Goal: Use online tool/utility: Utilize a website feature to perform a specific function

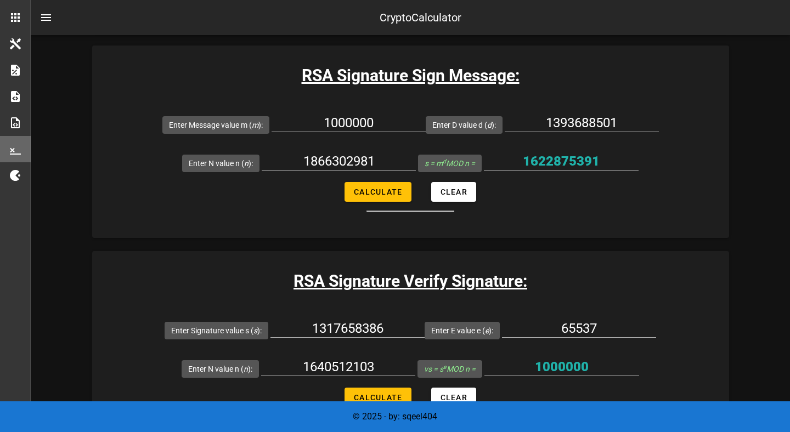
scroll to position [1679, 0]
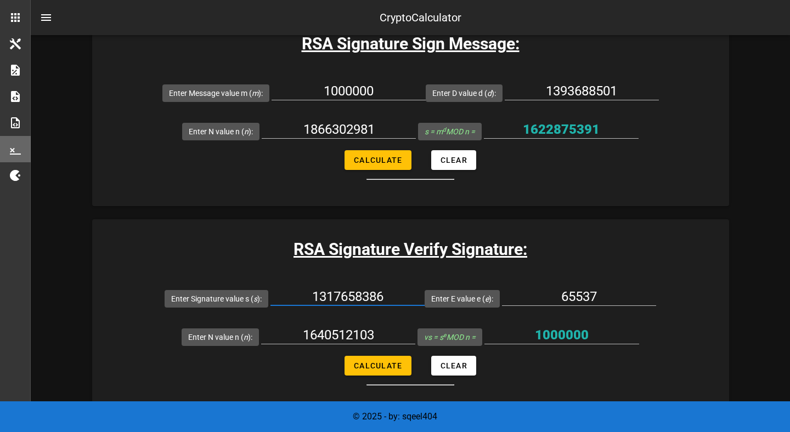
click at [335, 291] on input "1317658386" at bounding box center [347, 297] width 154 height 18
type input "v"
paste input "1727781743975965502029690518"
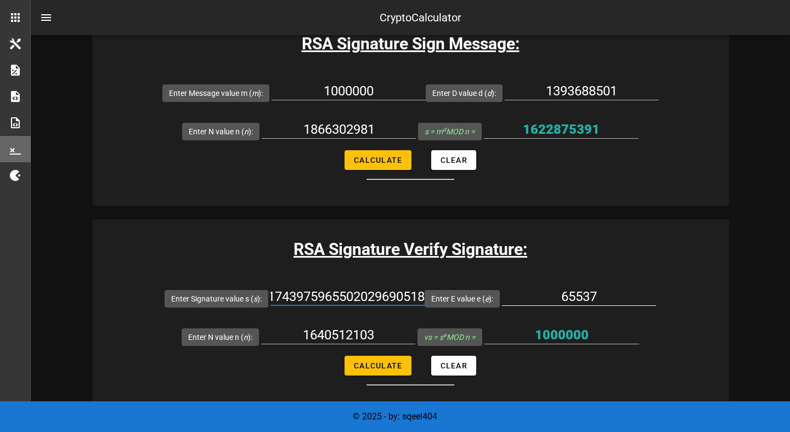
type input "1727781743975965502029690518"
click at [544, 281] on div "65537" at bounding box center [579, 299] width 154 height 36
click at [382, 366] on span "Calculate" at bounding box center [377, 366] width 49 height 9
type input "493935727"
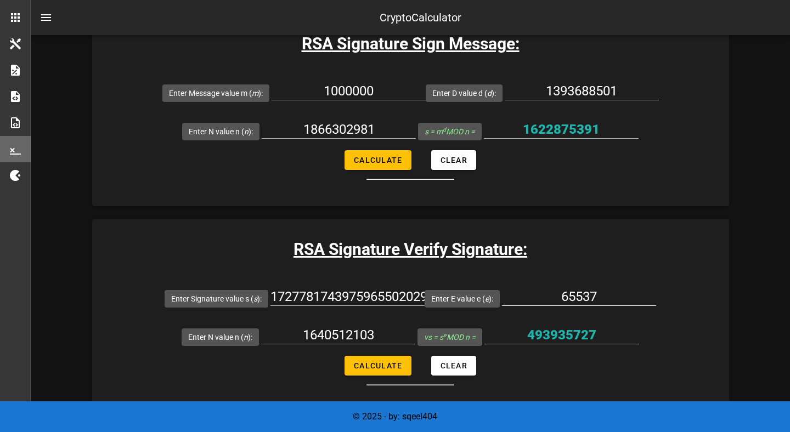
click at [570, 292] on input "65537" at bounding box center [579, 297] width 154 height 18
click at [348, 330] on input "1640512103" at bounding box center [338, 335] width 154 height 18
paste input "9786501926074832399547124321"
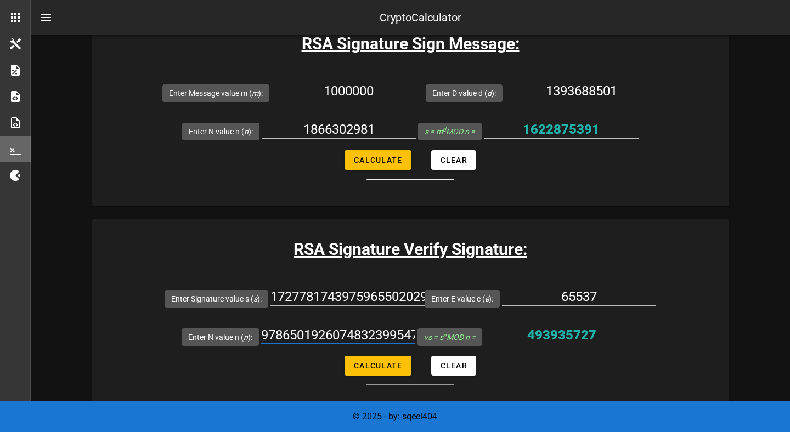
scroll to position [0, 70]
type input "9786501926074832399547124321"
click at [368, 352] on div at bounding box center [338, 352] width 154 height 8
click at [369, 362] on span "Calculate" at bounding box center [377, 366] width 49 height 9
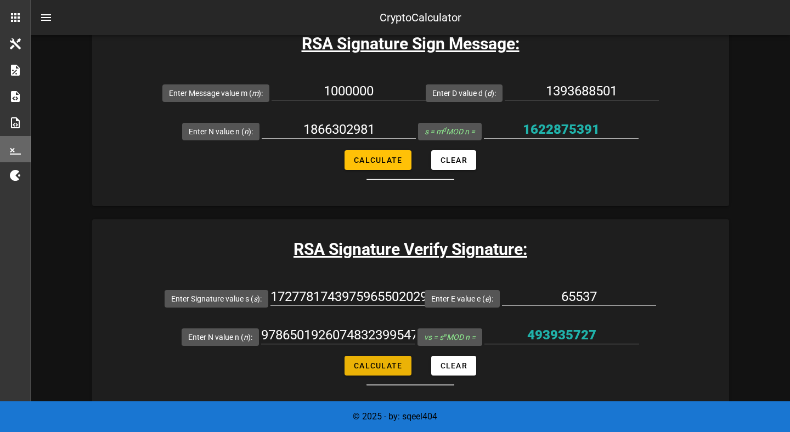
type input "1453020240894006616691100173"
click at [515, 334] on input "1453020240894006616691100173" at bounding box center [561, 335] width 155 height 18
click at [555, 97] on input "1393688501" at bounding box center [582, 91] width 154 height 18
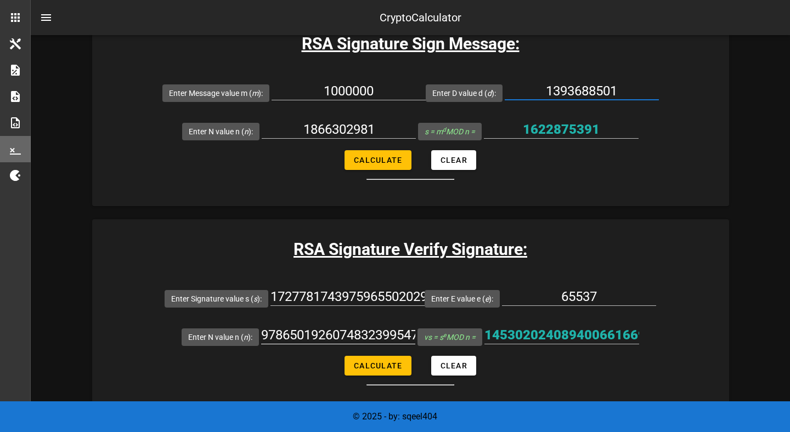
click at [364, 342] on input "9786501926074832399547124321" at bounding box center [338, 335] width 154 height 18
paste input "3196435147"
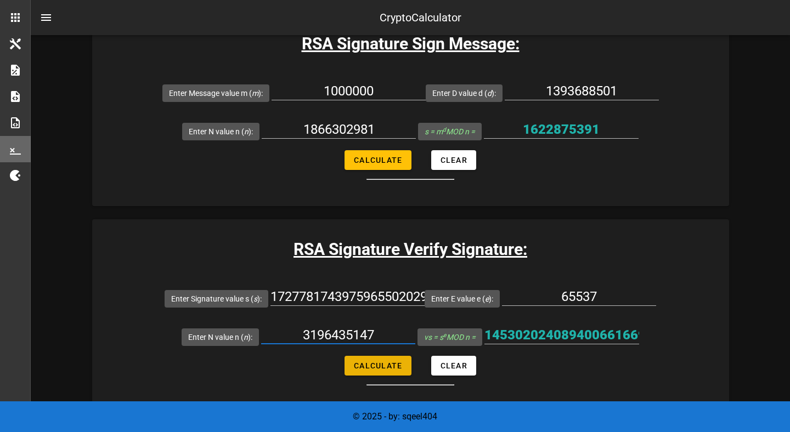
type input "3196435147"
click at [366, 365] on span "Calculate" at bounding box center [377, 366] width 49 height 9
type input "1566166166"
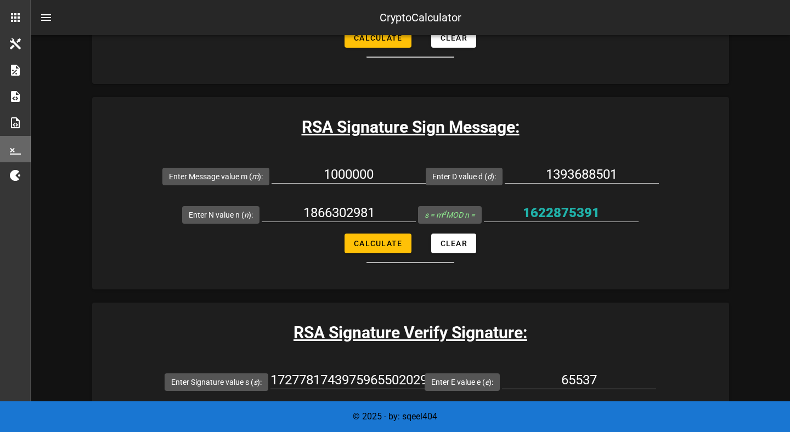
scroll to position [1593, 0]
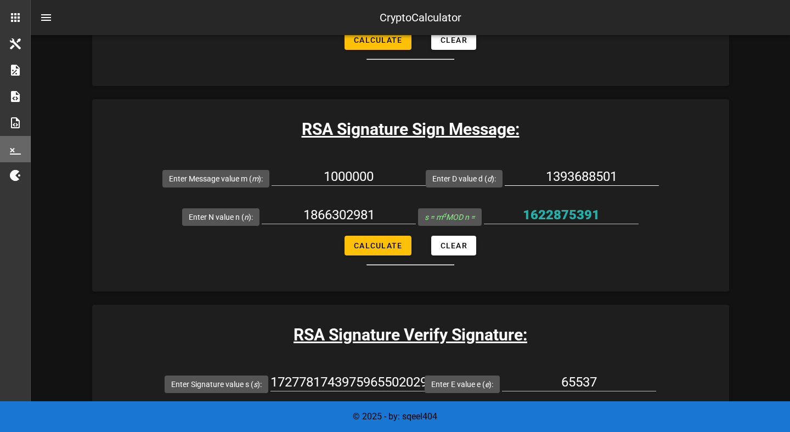
click at [573, 178] on input "1393688501" at bounding box center [582, 177] width 154 height 18
click at [362, 219] on input "1866302981" at bounding box center [339, 215] width 154 height 18
click at [572, 174] on input "1393688501" at bounding box center [582, 177] width 154 height 18
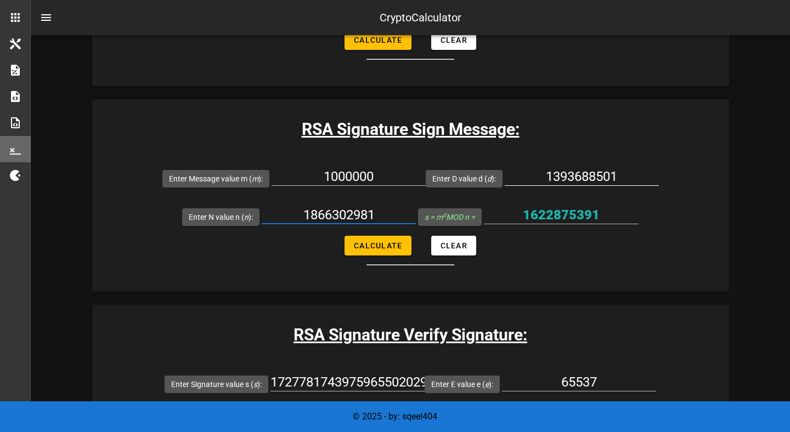
click at [572, 174] on input "1393688501" at bounding box center [582, 177] width 154 height 18
paste input "1917744"
type input "1191774401"
click at [315, 212] on input "1866302981" at bounding box center [339, 215] width 154 height 18
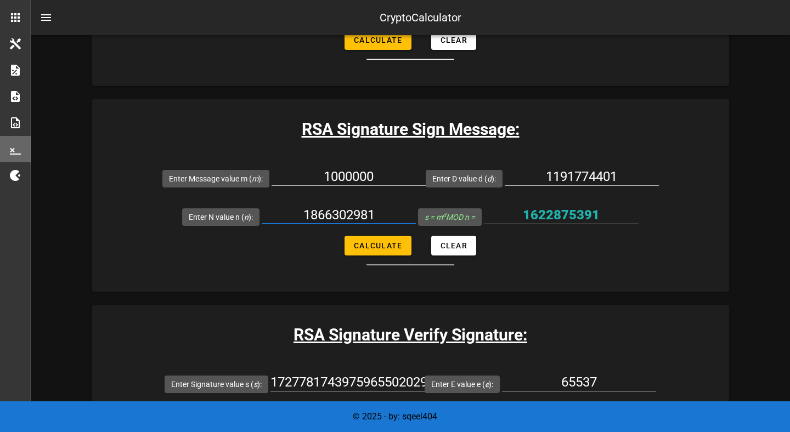
paste input "978650192607483239954712432"
type input "9786501926074832399547124321"
click at [363, 252] on button "Calculate" at bounding box center [377, 246] width 66 height 20
type input "4540870031888969557747015403"
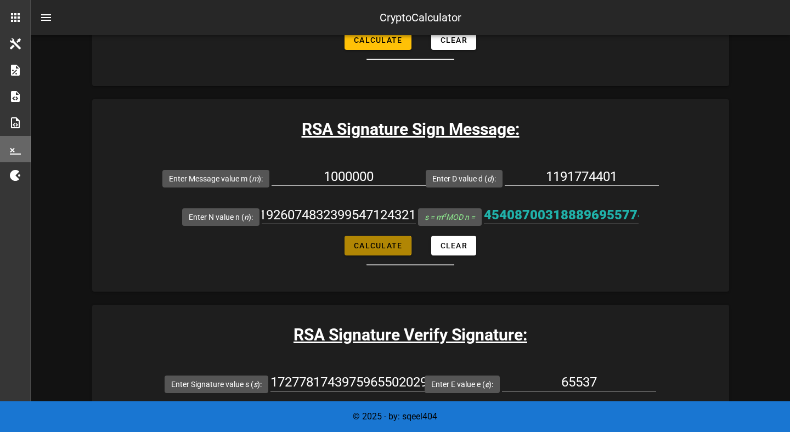
scroll to position [0, 0]
click at [492, 210] on input "4540870031888969557747015403" at bounding box center [561, 215] width 155 height 18
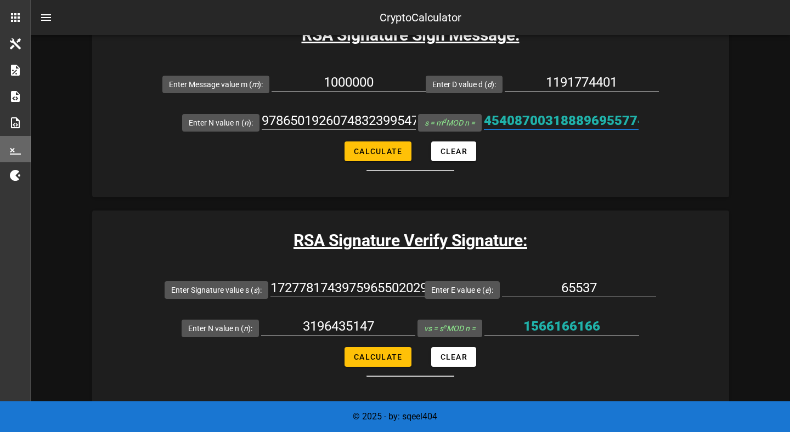
scroll to position [1688, 0]
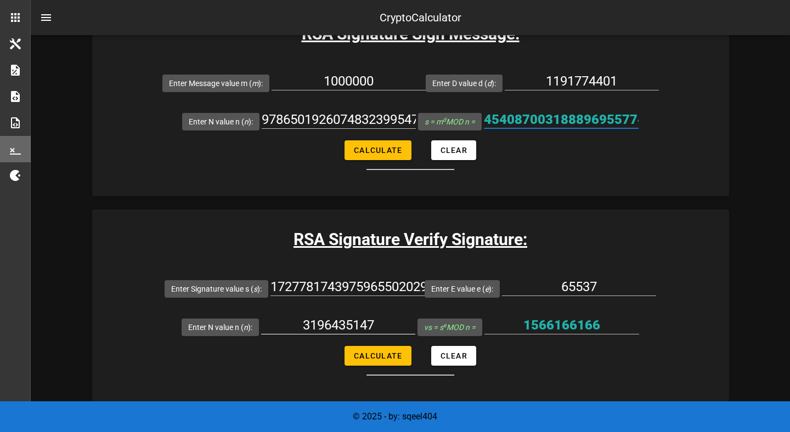
click at [321, 323] on input "3196435147" at bounding box center [338, 326] width 154 height 18
paste input "4540870031888969557747015403"
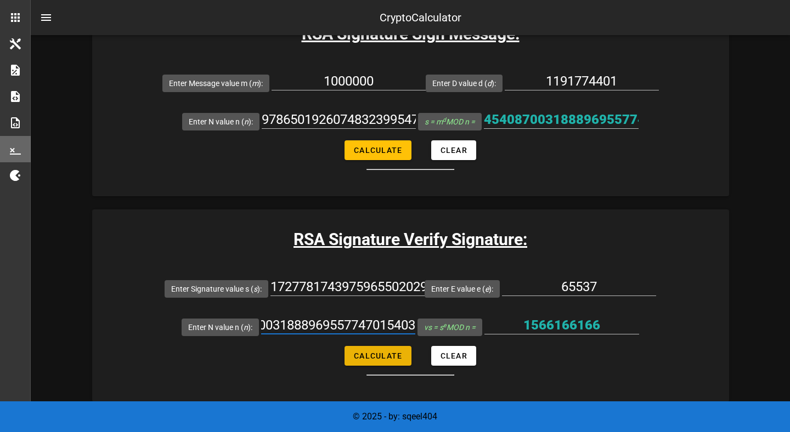
type input "4540870031888969557747015403"
click at [351, 347] on button "Calculate" at bounding box center [377, 356] width 66 height 20
type input "2603423695924656456185006333"
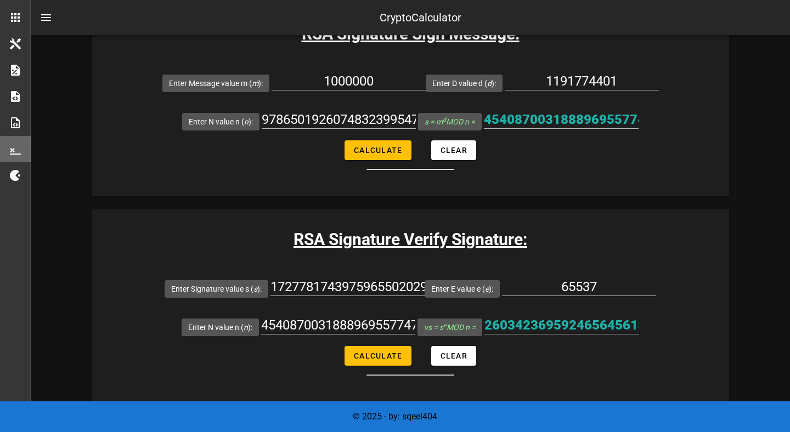
click at [356, 328] on input "4540870031888969557747015403" at bounding box center [338, 326] width 154 height 18
type input "3196435147"
click at [355, 284] on input "1727781743975965502029690518" at bounding box center [347, 287] width 154 height 18
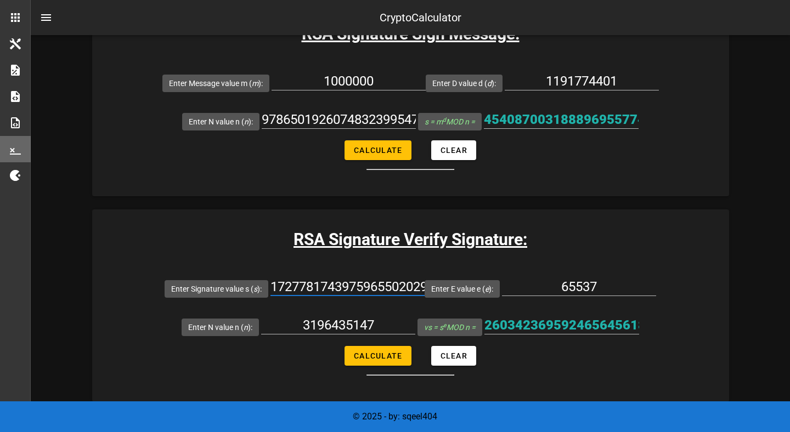
paste input "4540870031888969557747015403"
type input "4540870031888969557747015403"
click at [353, 117] on input "9786501926074832399547124321" at bounding box center [339, 120] width 154 height 18
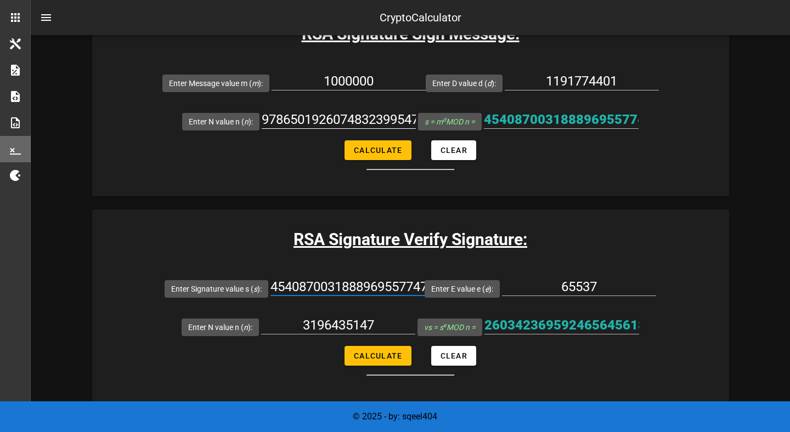
click at [353, 117] on input "9786501926074832399547124321" at bounding box center [339, 120] width 154 height 18
click at [339, 326] on input "3196435147" at bounding box center [338, 326] width 154 height 18
paste input "9786501926074832399547124321"
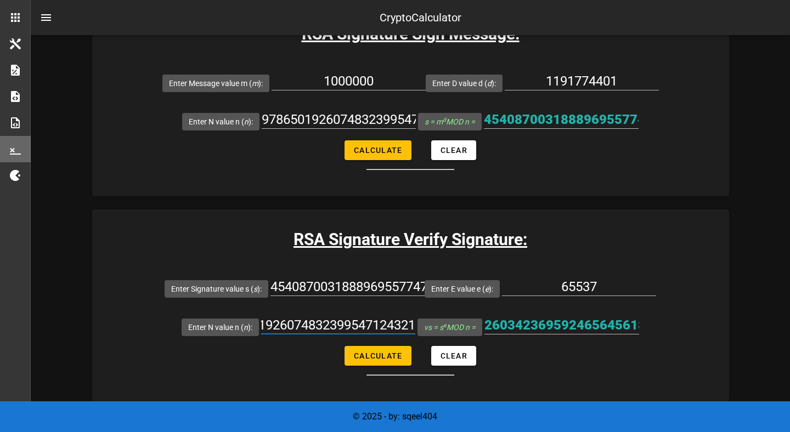
type input "9786501926074832399547124321"
click at [362, 367] on form "Enter Signature value s ( s ): 4540870031888969557747015403 Enter E value e ( e…" at bounding box center [410, 322] width 637 height 106
click at [362, 364] on button "Calculate" at bounding box center [377, 356] width 66 height 20
type input "1746702637531310795570507471"
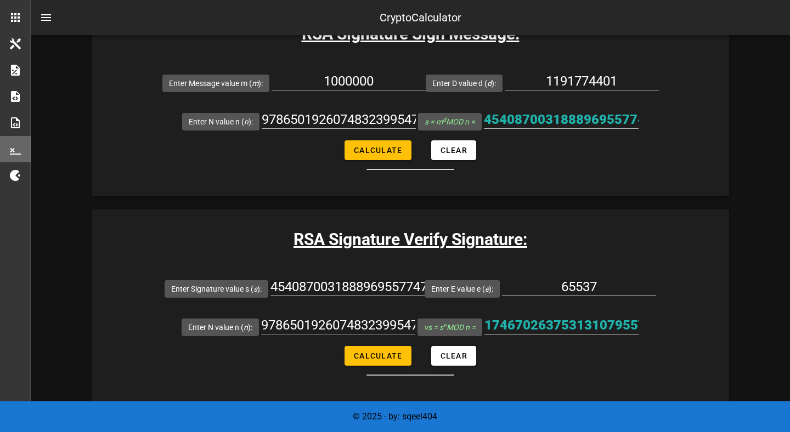
click at [571, 342] on div at bounding box center [561, 342] width 155 height 8
click at [571, 327] on input "1746702637531310795570507471" at bounding box center [561, 326] width 155 height 18
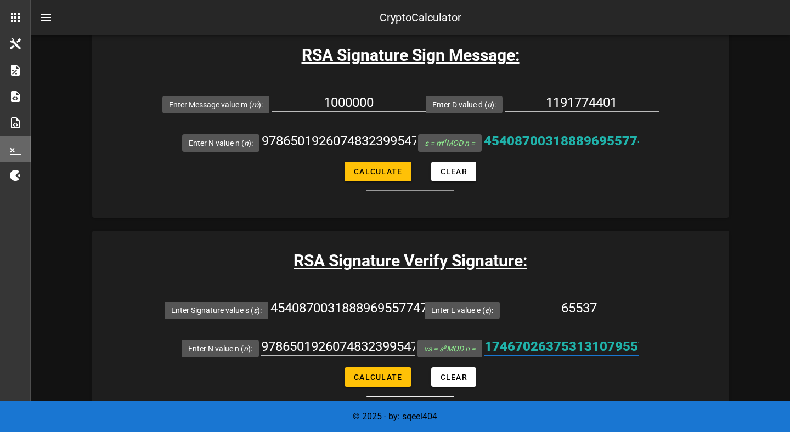
scroll to position [1670, 0]
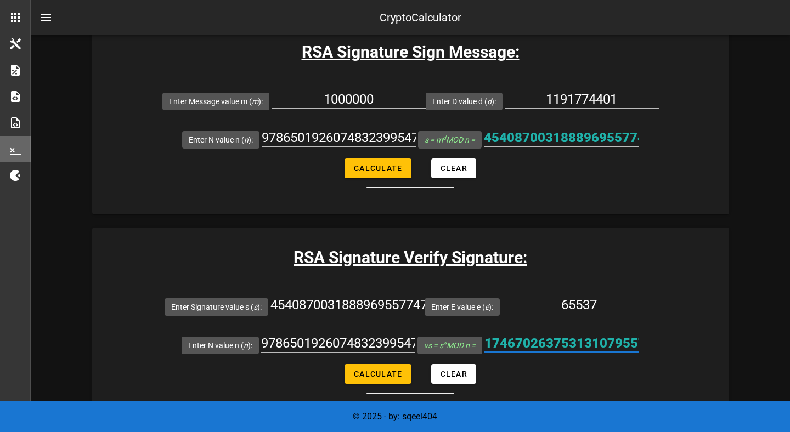
click at [333, 308] on input "4540870031888969557747015403" at bounding box center [347, 305] width 154 height 18
paste input "1727781743975965502029690518"
type input "1727781743975965502029690518"
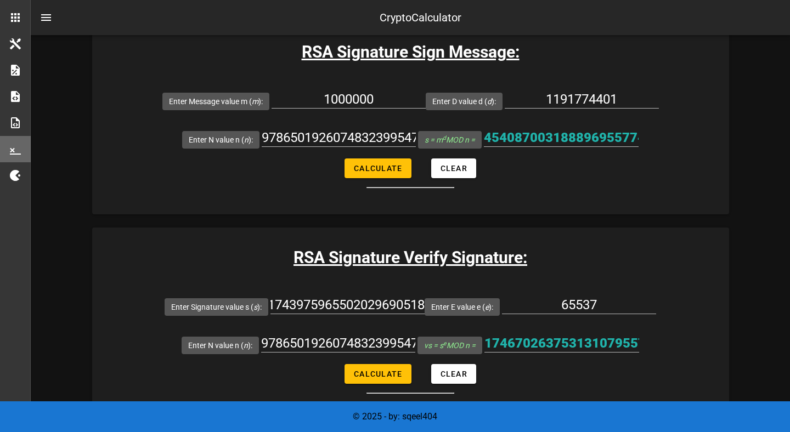
scroll to position [0, 0]
click at [359, 365] on button "Calculate" at bounding box center [377, 374] width 66 height 20
type input "1453020240894006616691100173"
click at [512, 344] on input "1453020240894006616691100173" at bounding box center [561, 344] width 155 height 18
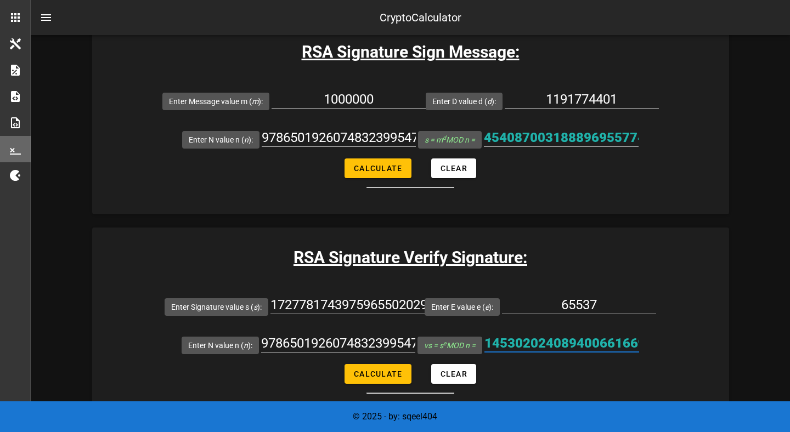
click at [512, 344] on input "1453020240894006616691100173" at bounding box center [561, 344] width 155 height 18
